Goal: Task Accomplishment & Management: Complete application form

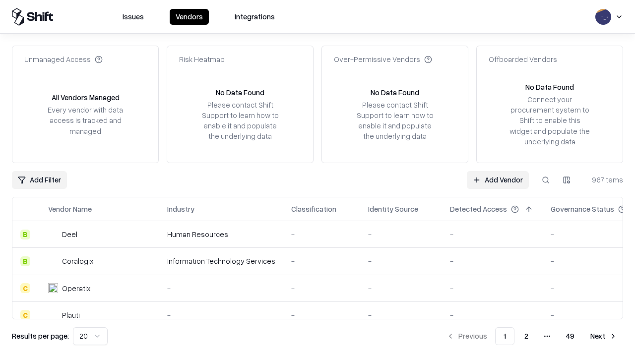
click at [498, 180] on link "Add Vendor" at bounding box center [498, 180] width 62 height 18
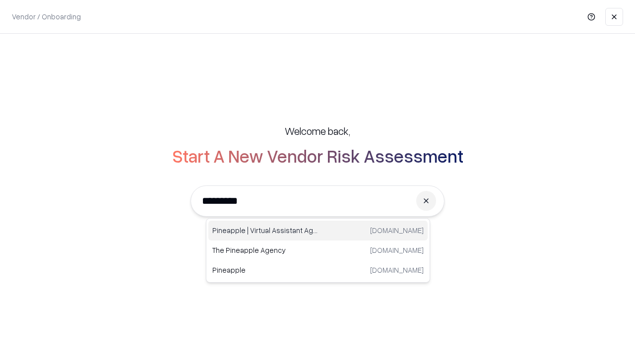
click at [318, 231] on div "Pineapple | Virtual Assistant Agency trypineapple.com" at bounding box center [317, 231] width 219 height 20
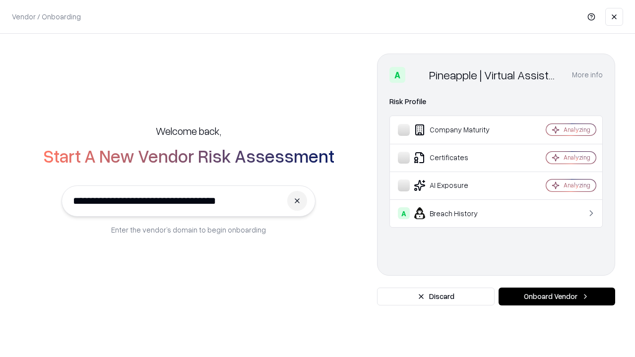
type input "**********"
click at [557, 297] on button "Onboard Vendor" at bounding box center [557, 297] width 117 height 18
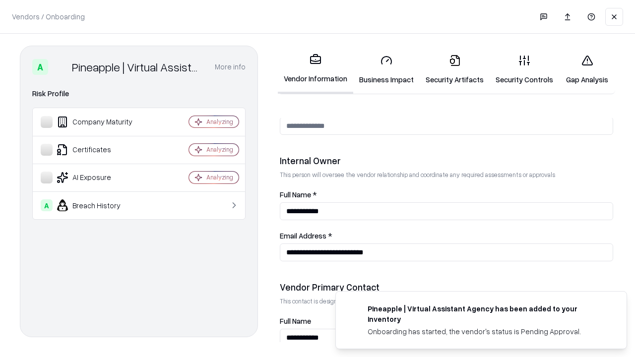
scroll to position [514, 0]
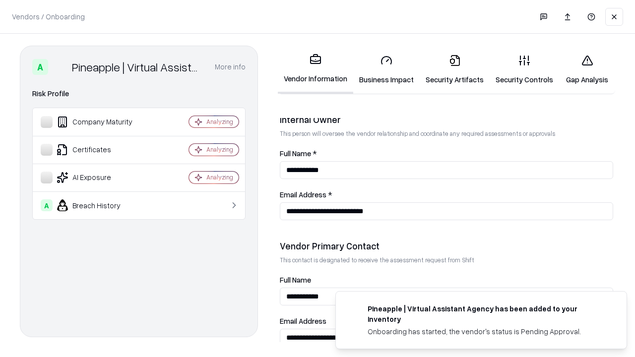
click at [387, 69] on link "Business Impact" at bounding box center [386, 70] width 67 height 46
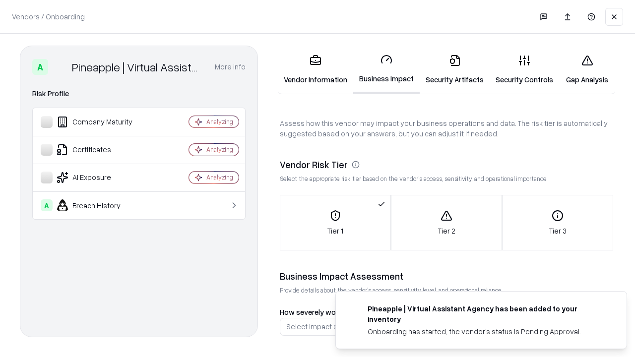
click at [455, 69] on link "Security Artifacts" at bounding box center [455, 70] width 70 height 46
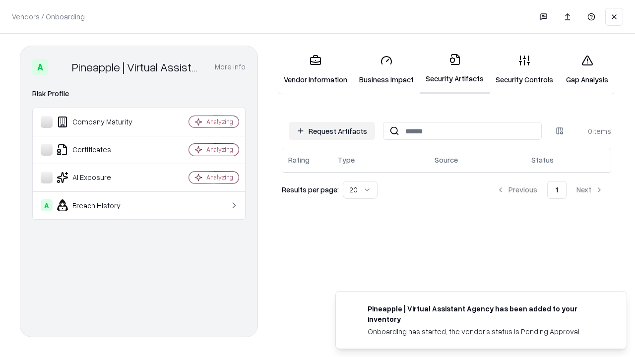
click at [332, 131] on button "Request Artifacts" at bounding box center [332, 131] width 86 height 18
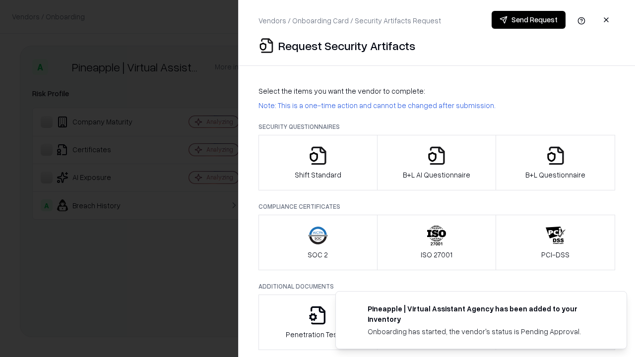
click at [318, 163] on icon "button" at bounding box center [318, 156] width 20 height 20
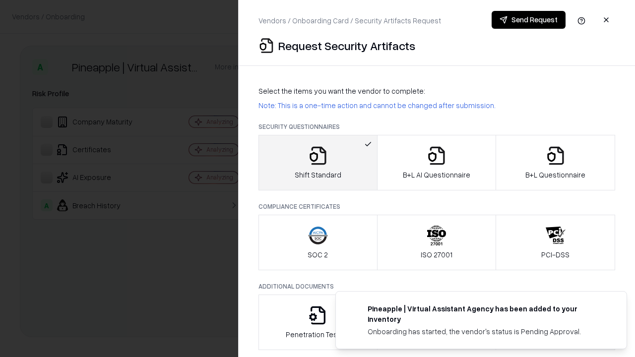
click at [529, 20] on button "Send Request" at bounding box center [529, 20] width 74 height 18
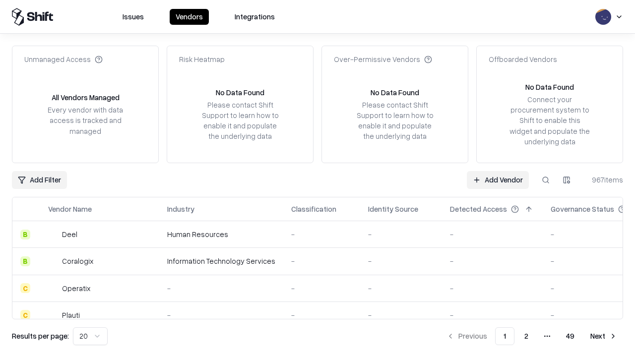
click at [546, 180] on button at bounding box center [546, 180] width 18 height 18
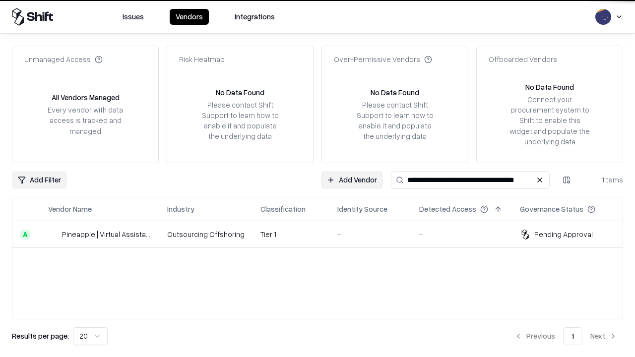
type input "**********"
click at [324, 234] on td "Tier 1" at bounding box center [291, 234] width 77 height 27
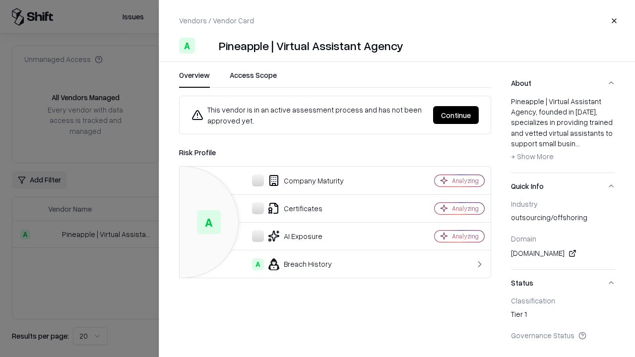
click at [456, 115] on button "Continue" at bounding box center [456, 115] width 46 height 18
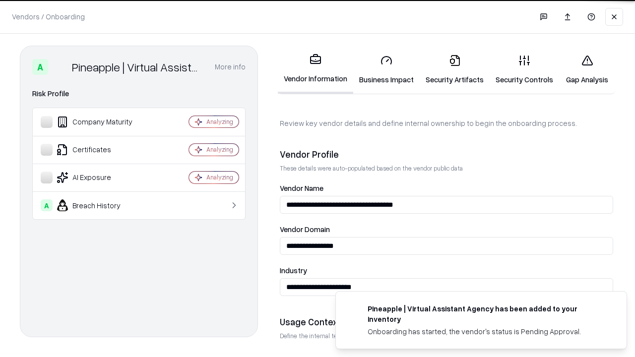
click at [455, 69] on link "Security Artifacts" at bounding box center [455, 70] width 70 height 46
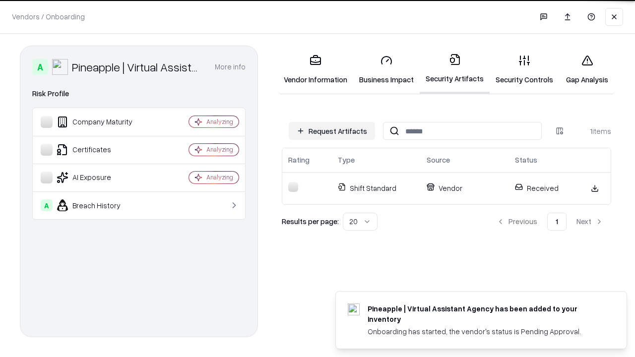
click at [587, 69] on link "Gap Analysis" at bounding box center [587, 70] width 56 height 46
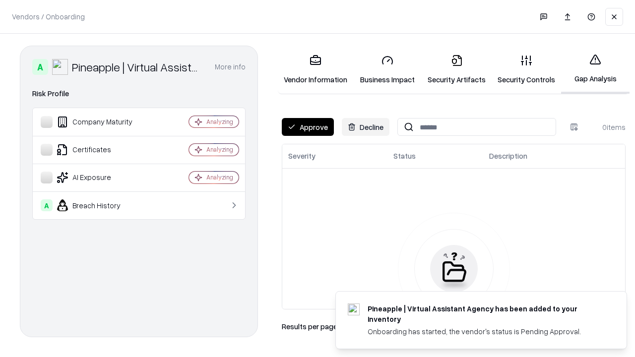
click at [308, 127] on button "Approve" at bounding box center [308, 127] width 52 height 18
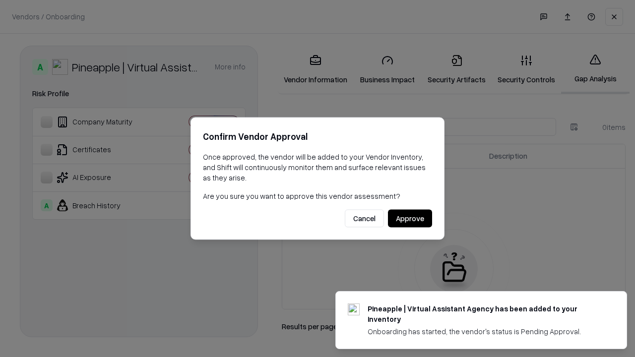
click at [410, 218] on button "Approve" at bounding box center [410, 219] width 44 height 18
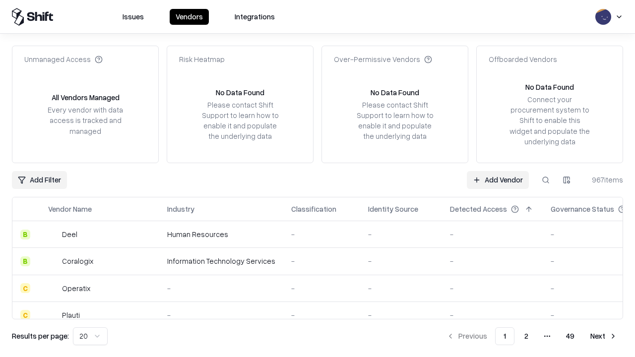
type input "**********"
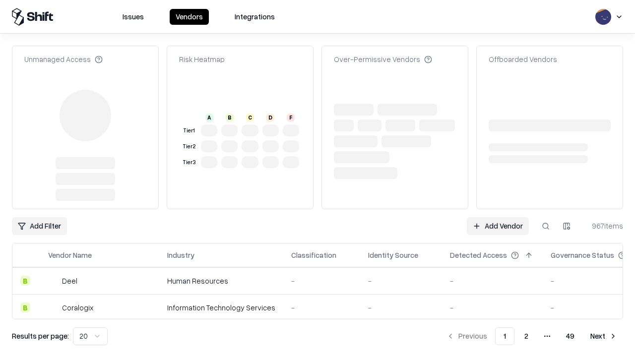
click at [498, 217] on link "Add Vendor" at bounding box center [498, 226] width 62 height 18
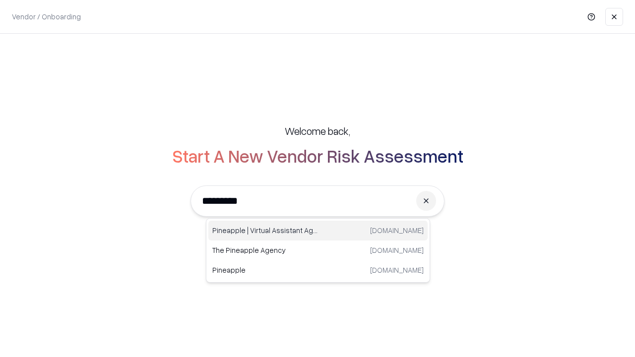
click at [318, 231] on div "Pineapple | Virtual Assistant Agency trypineapple.com" at bounding box center [317, 231] width 219 height 20
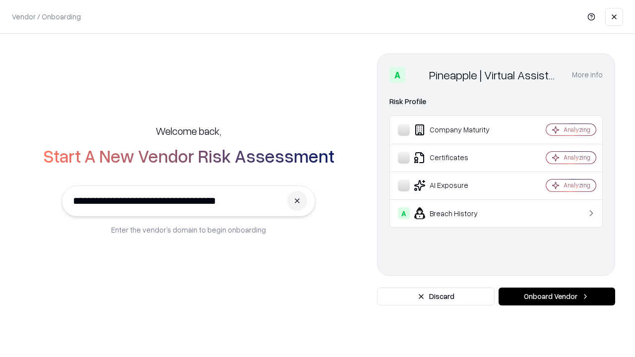
type input "**********"
click at [557, 297] on button "Onboard Vendor" at bounding box center [557, 297] width 117 height 18
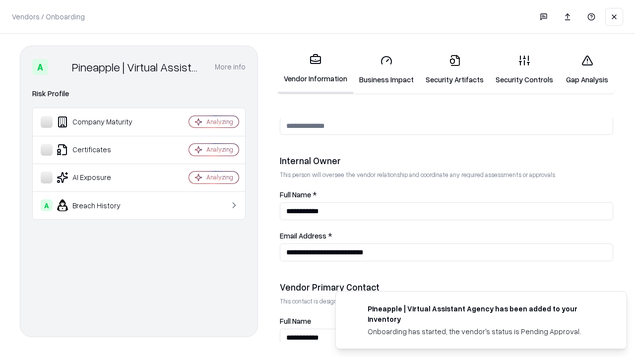
scroll to position [514, 0]
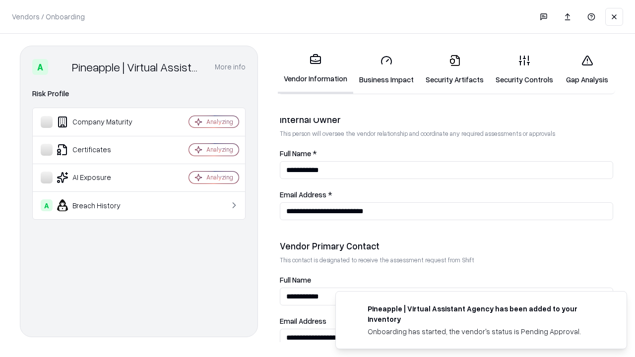
click at [587, 69] on link "Gap Analysis" at bounding box center [587, 70] width 56 height 46
